Goal: Task Accomplishment & Management: Use online tool/utility

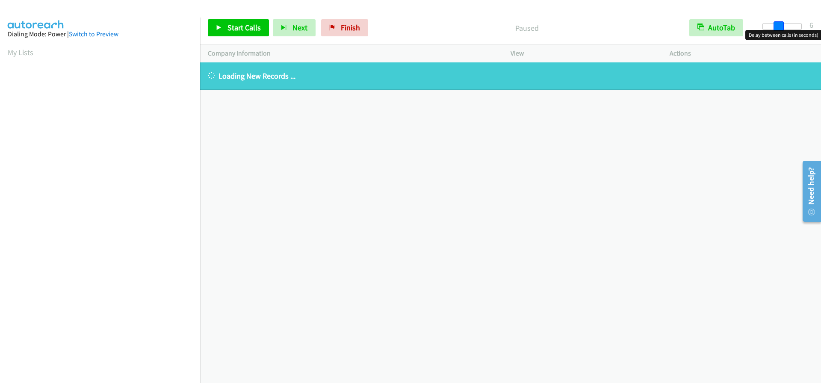
drag, startPoint x: 761, startPoint y: 27, endPoint x: 776, endPoint y: 30, distance: 15.4
click at [776, 30] on body "Start Calls Pause Next Finish Paused AutoTab AutoTab 6 Company Information Info…" at bounding box center [410, 20] width 821 height 41
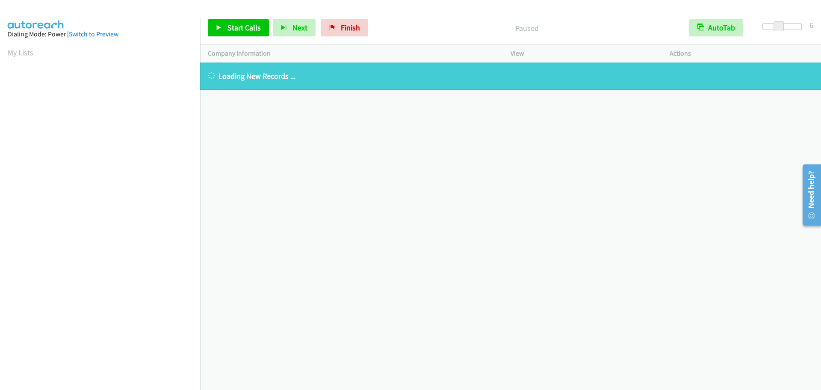
click at [17, 52] on link "My Lists" at bounding box center [21, 52] width 26 height 10
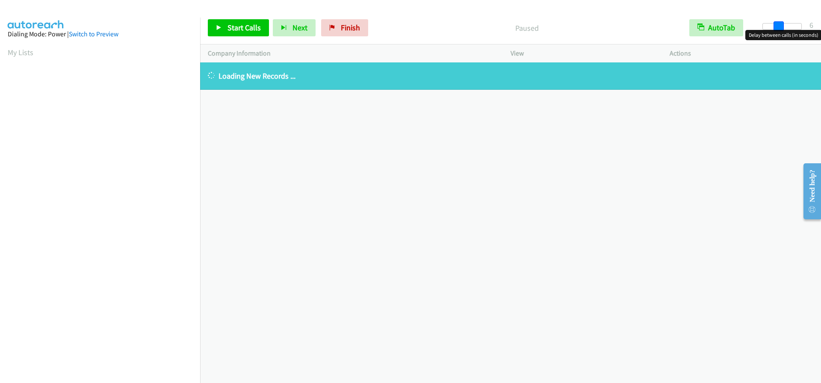
drag, startPoint x: 760, startPoint y: 29, endPoint x: 776, endPoint y: 33, distance: 16.4
click at [776, 33] on body "Start Calls Pause Next Finish Paused AutoTab AutoTab 6 Company Information Info…" at bounding box center [410, 20] width 821 height 41
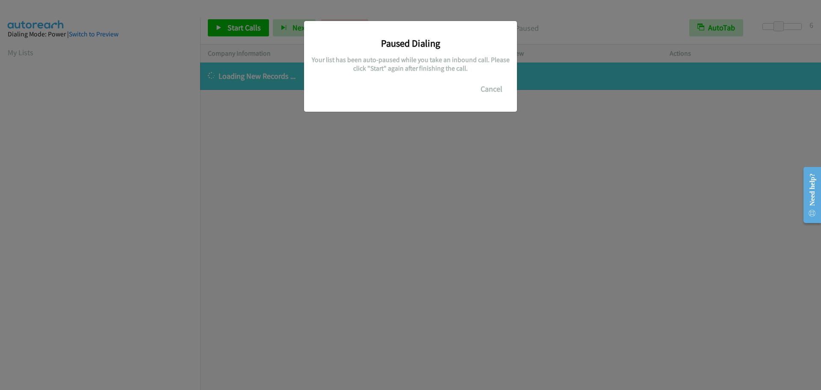
scroll to position [90, 0]
click at [501, 88] on button "Cancel" at bounding box center [492, 88] width 38 height 17
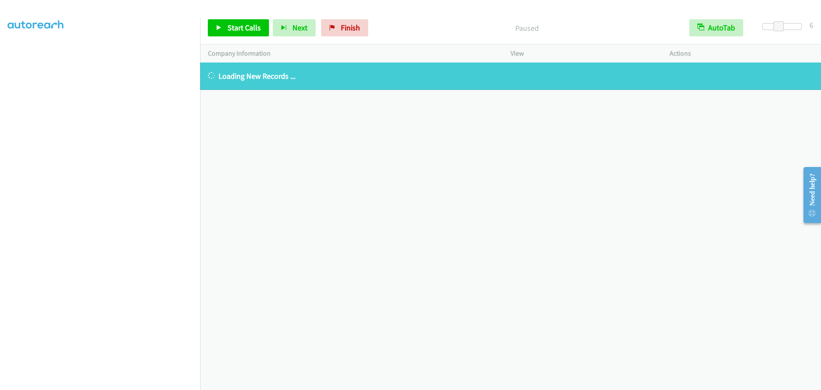
scroll to position [0, 0]
drag, startPoint x: 11, startPoint y: 51, endPoint x: 35, endPoint y: 53, distance: 24.4
click at [11, 51] on link "My Lists" at bounding box center [21, 52] width 26 height 10
